Goal: Navigation & Orientation: Find specific page/section

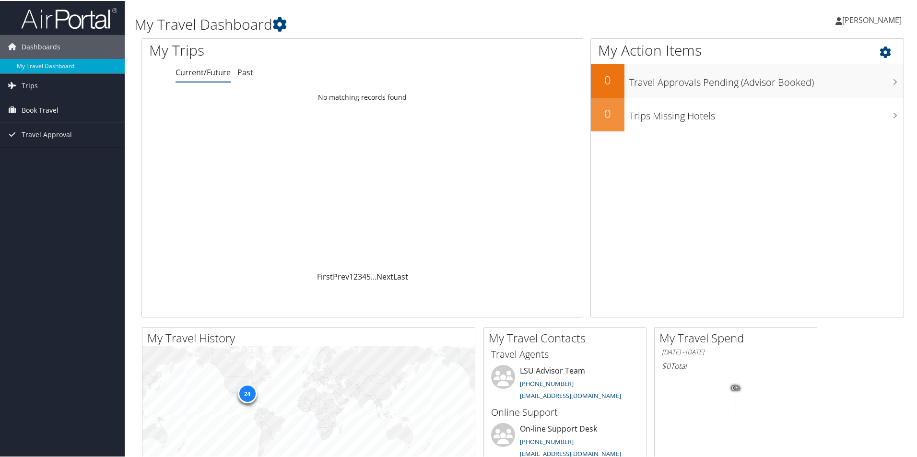
drag, startPoint x: 910, startPoint y: 174, endPoint x: 894, endPoint y: 262, distance: 89.3
click at [894, 262] on div "My Travel Dashboard [PERSON_NAME] [PERSON_NAME] My Settings Travel Agency Conta…" at bounding box center [523, 362] width 796 height 725
click at [22, 81] on span "Trips" at bounding box center [30, 85] width 16 height 24
click at [27, 104] on link "Current/Future Trips" at bounding box center [62, 104] width 125 height 14
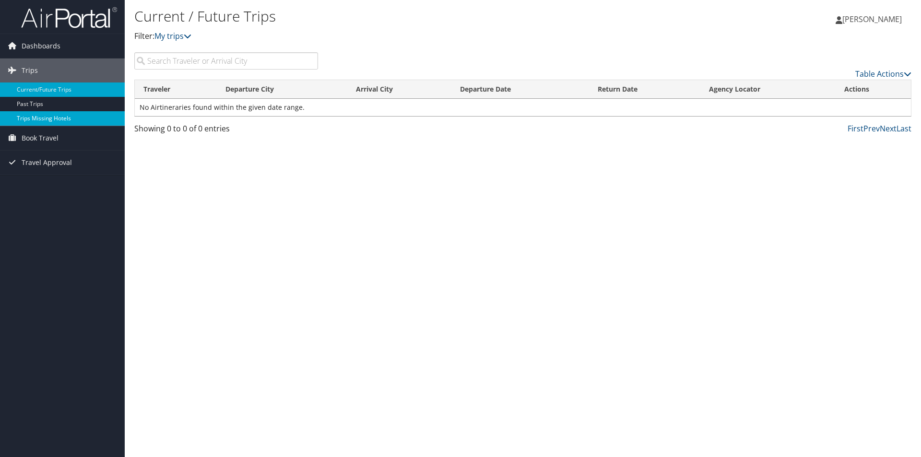
click at [34, 113] on link "Trips Missing Hotels" at bounding box center [62, 118] width 125 height 14
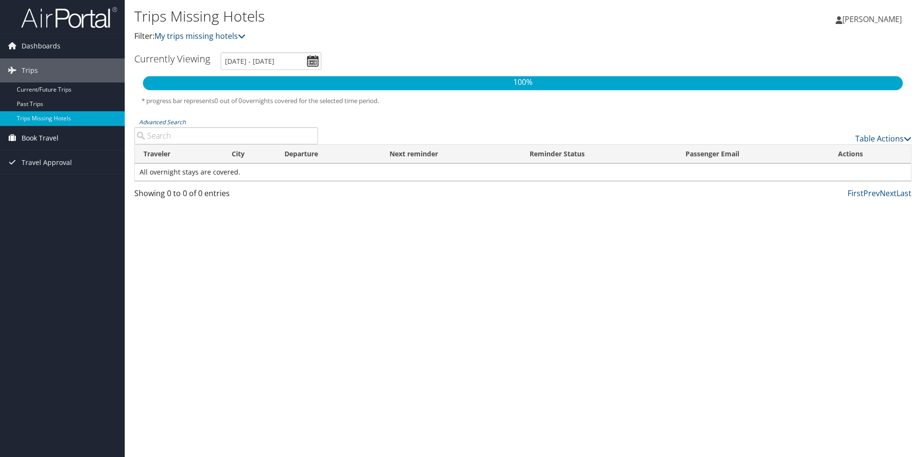
click at [37, 135] on span "Book Travel" at bounding box center [40, 138] width 37 height 24
click at [39, 167] on link "Book/Manage Online Trips" at bounding box center [62, 171] width 125 height 14
